Goal: Check status: Check status

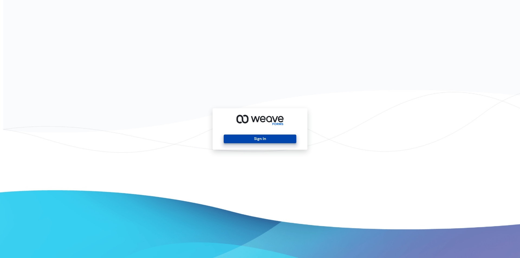
click at [247, 135] on button "Sign In" at bounding box center [260, 139] width 72 height 9
click at [235, 139] on button "Sign In" at bounding box center [260, 139] width 72 height 9
